Goal: Navigation & Orientation: Find specific page/section

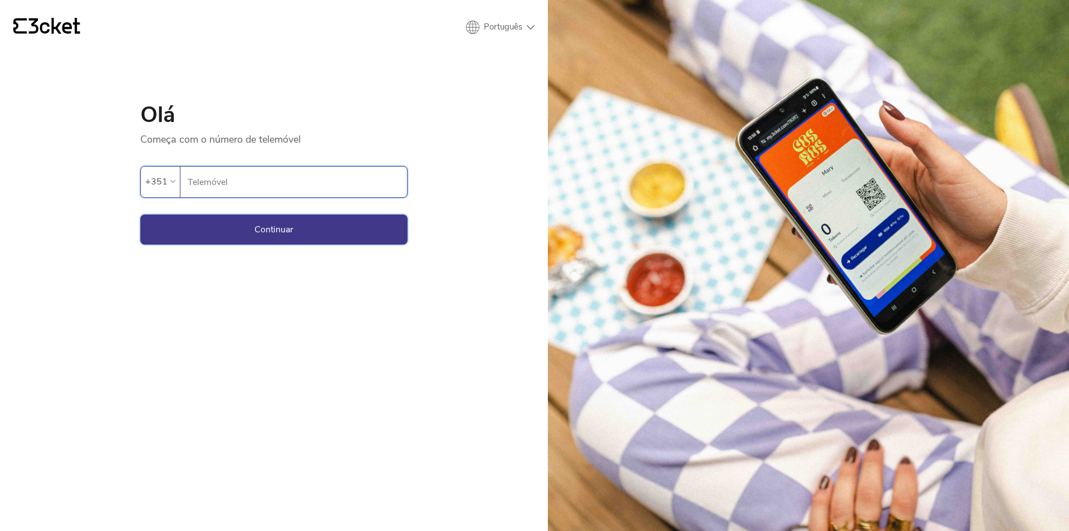
type input "919319667"
click at [312, 232] on button "Continuar" at bounding box center [273, 229] width 267 height 30
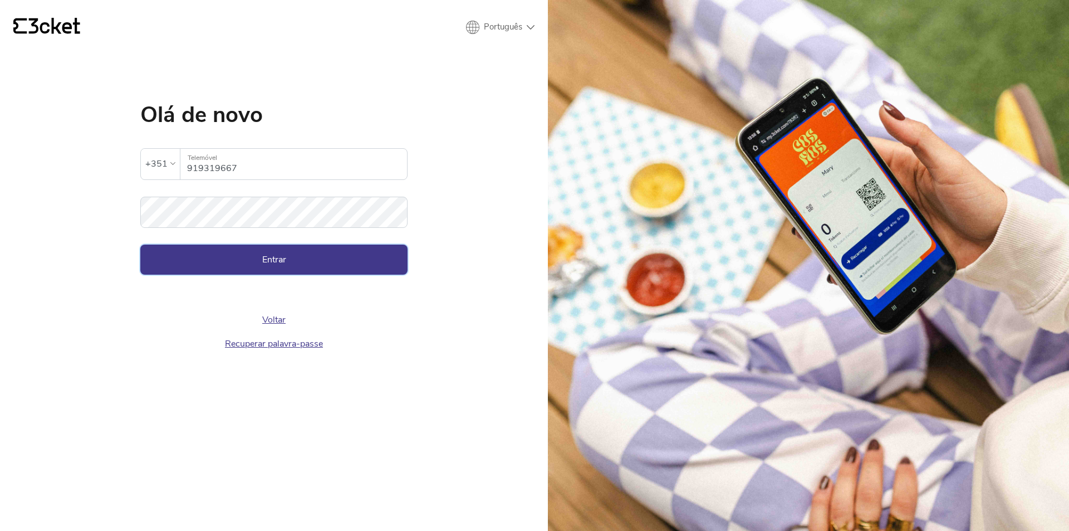
click at [261, 256] on button "Entrar" at bounding box center [273, 260] width 267 height 30
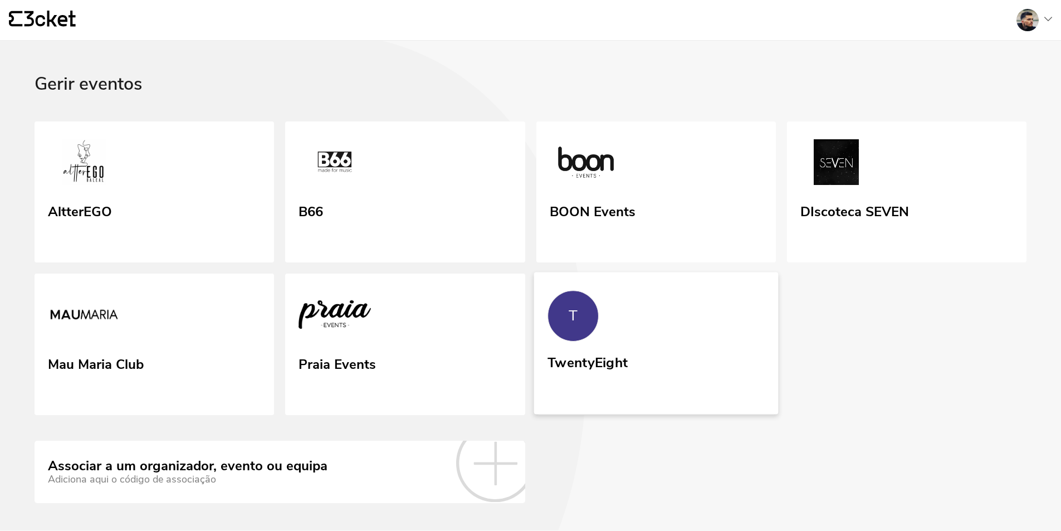
click at [653, 304] on link "T TwentyEight" at bounding box center [656, 343] width 245 height 142
click at [223, 331] on link "Mau Maria Club" at bounding box center [154, 344] width 245 height 144
click at [655, 300] on link "T TwentyEight" at bounding box center [656, 343] width 245 height 142
click at [167, 329] on link "Mau Maria Club" at bounding box center [154, 344] width 245 height 144
click at [686, 353] on link "T TwentyEight" at bounding box center [656, 343] width 245 height 142
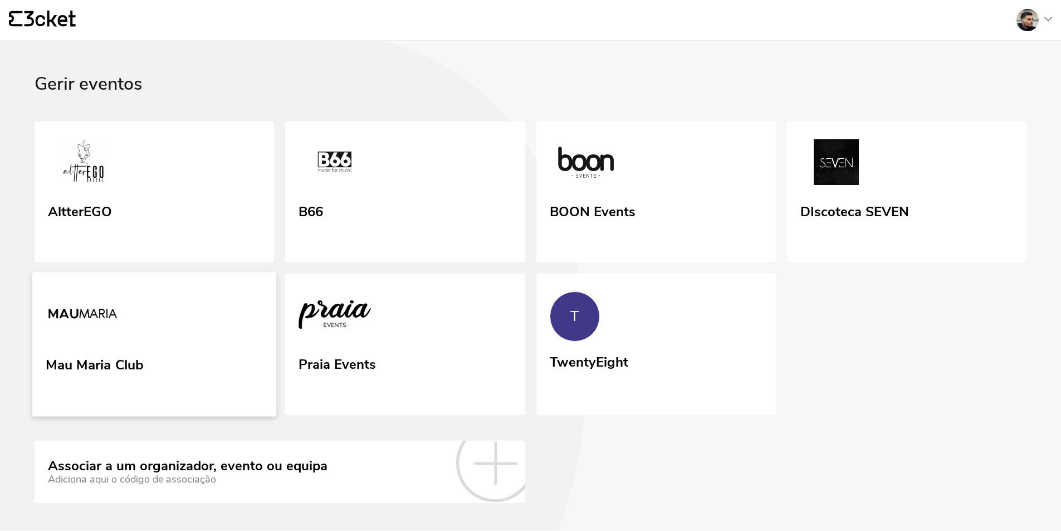
click at [145, 334] on link "Mau Maria Club" at bounding box center [154, 344] width 245 height 144
